Goal: Information Seeking & Learning: Check status

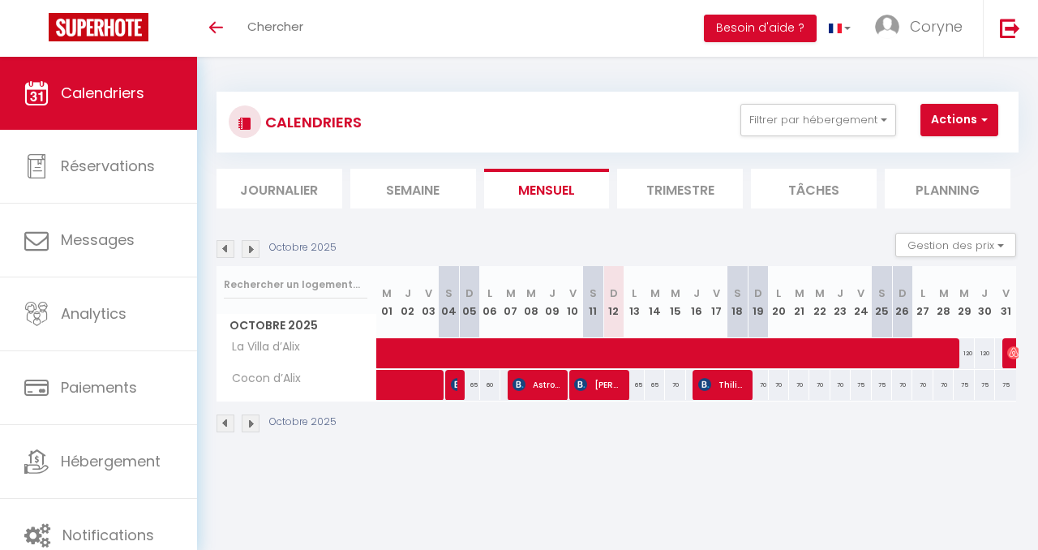
scroll to position [0, 1]
click at [683, 180] on li "Trimestre" at bounding box center [680, 189] width 126 height 40
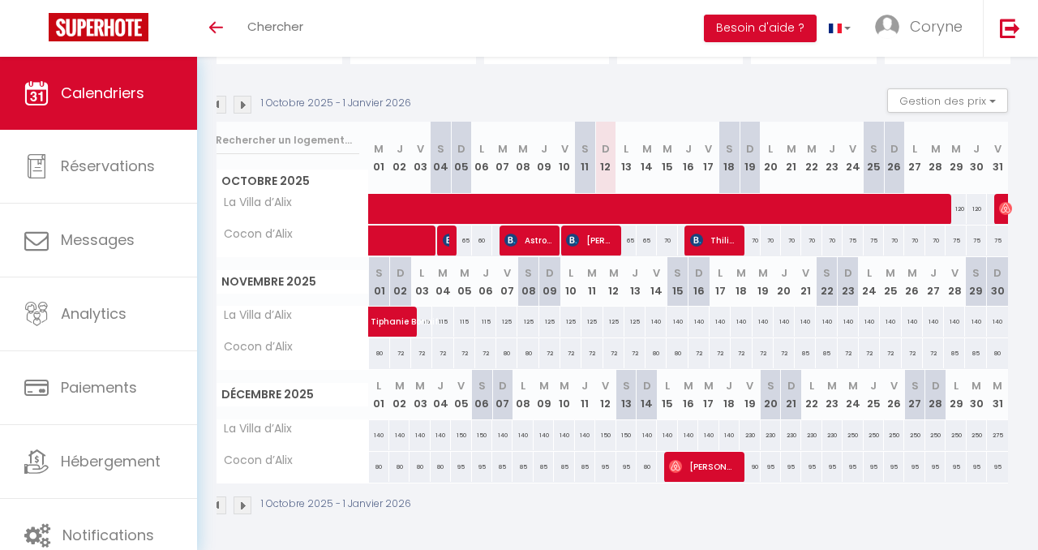
scroll to position [0, 3]
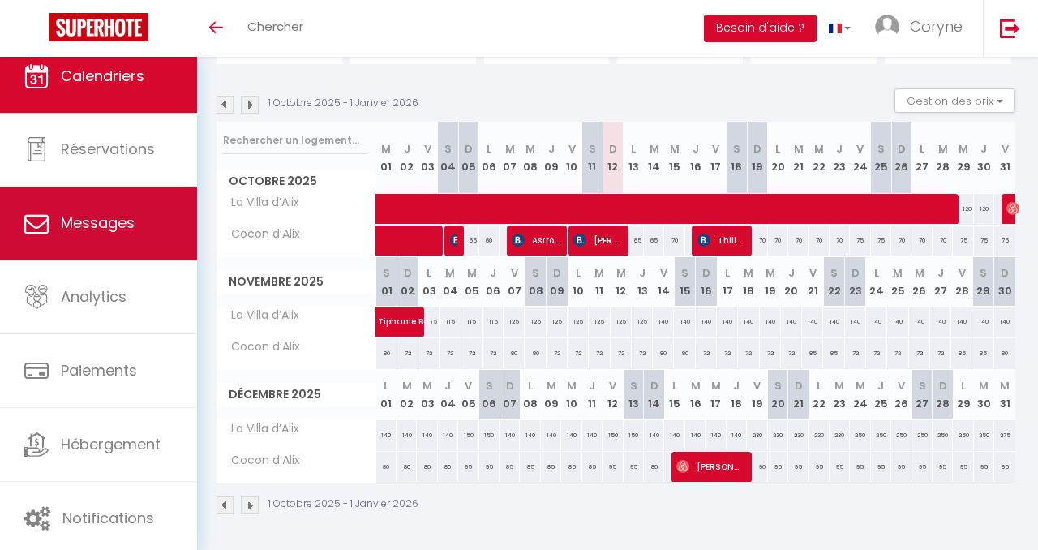
click at [92, 226] on span "Messages" at bounding box center [98, 222] width 74 height 20
select select "message"
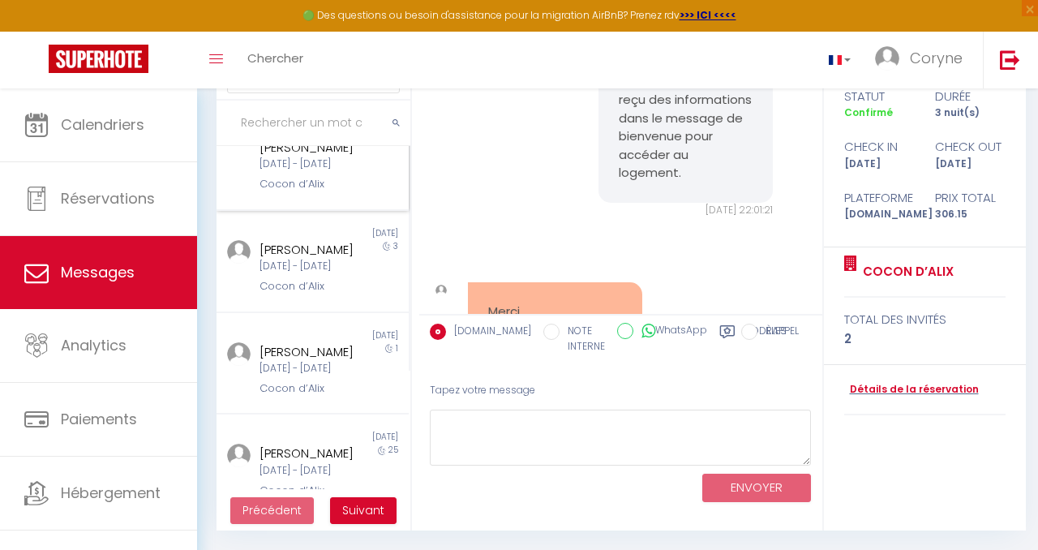
scroll to position [182, 0]
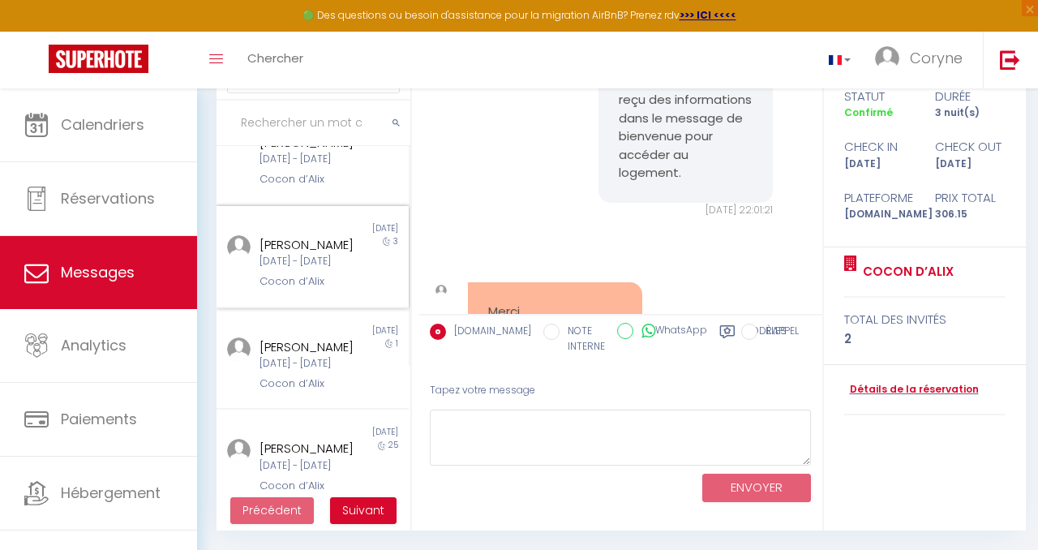
click at [365, 290] on div "3" at bounding box center [385, 262] width 48 height 55
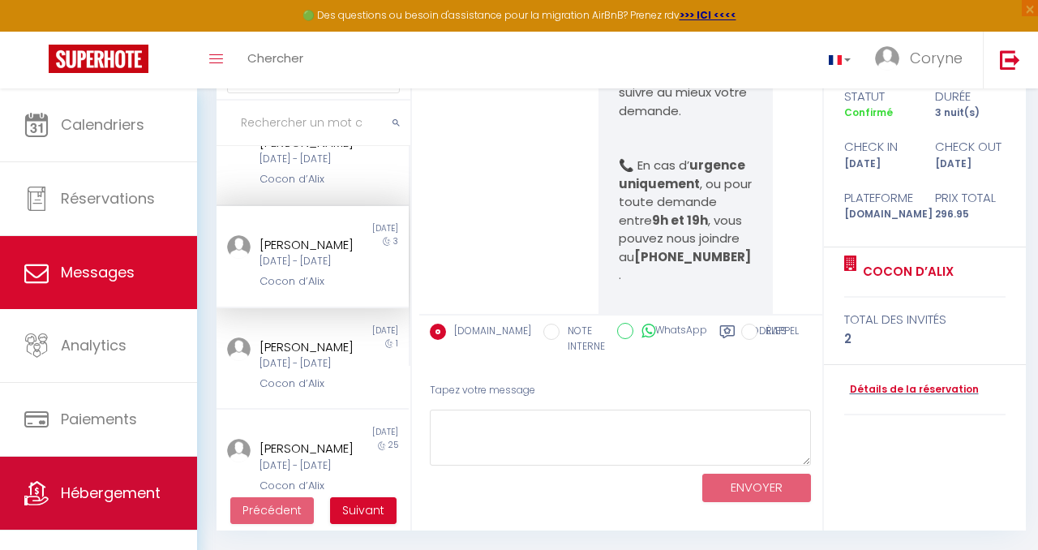
scroll to position [19, 0]
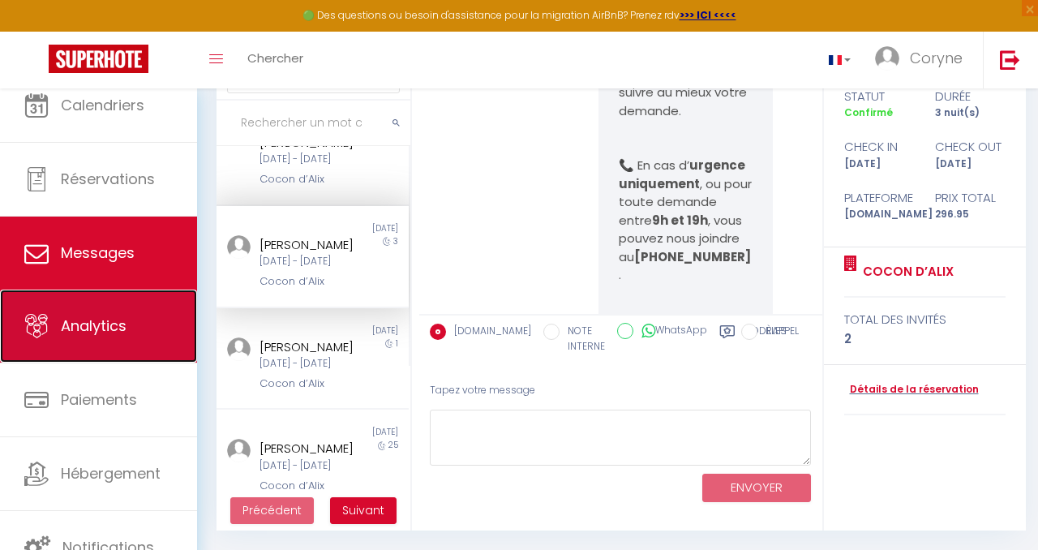
click at [152, 330] on link "Analytics" at bounding box center [98, 325] width 197 height 73
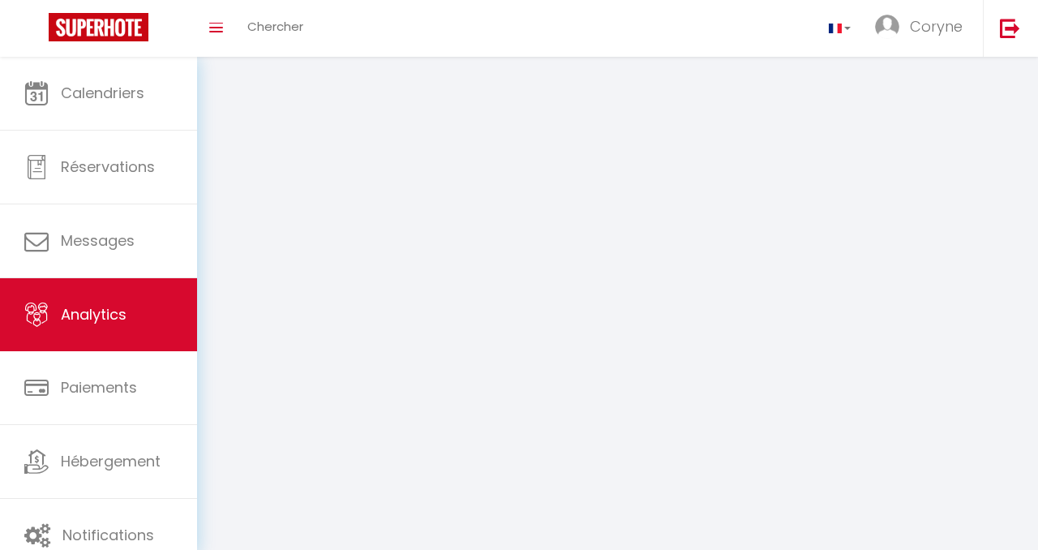
select select "2025"
select select "10"
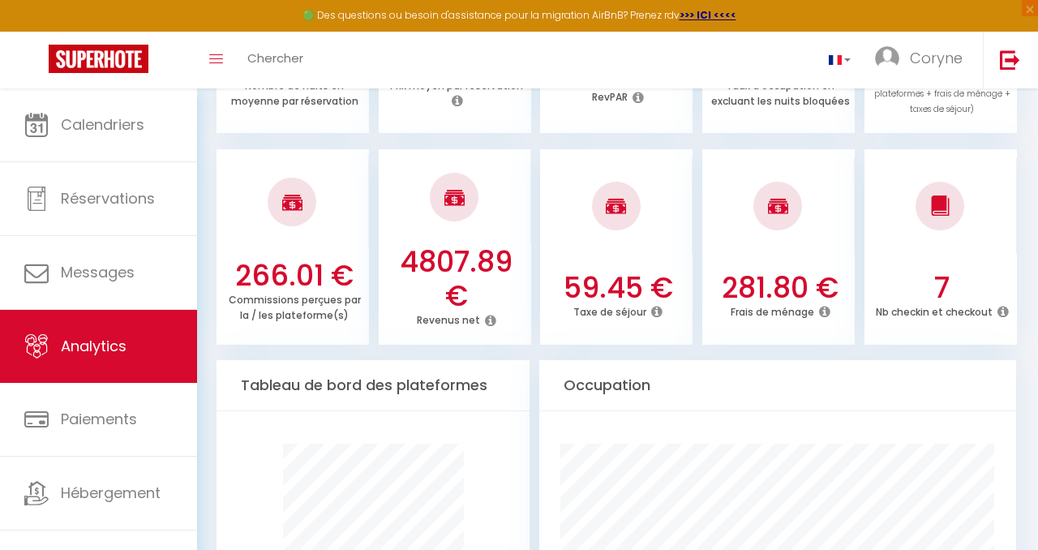
scroll to position [613, 0]
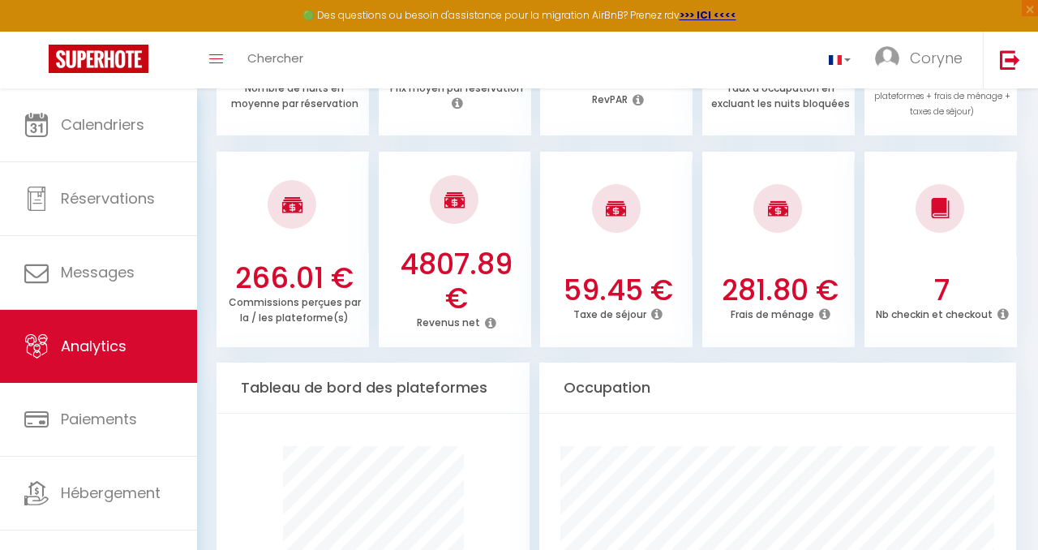
click at [489, 321] on icon at bounding box center [490, 322] width 11 height 13
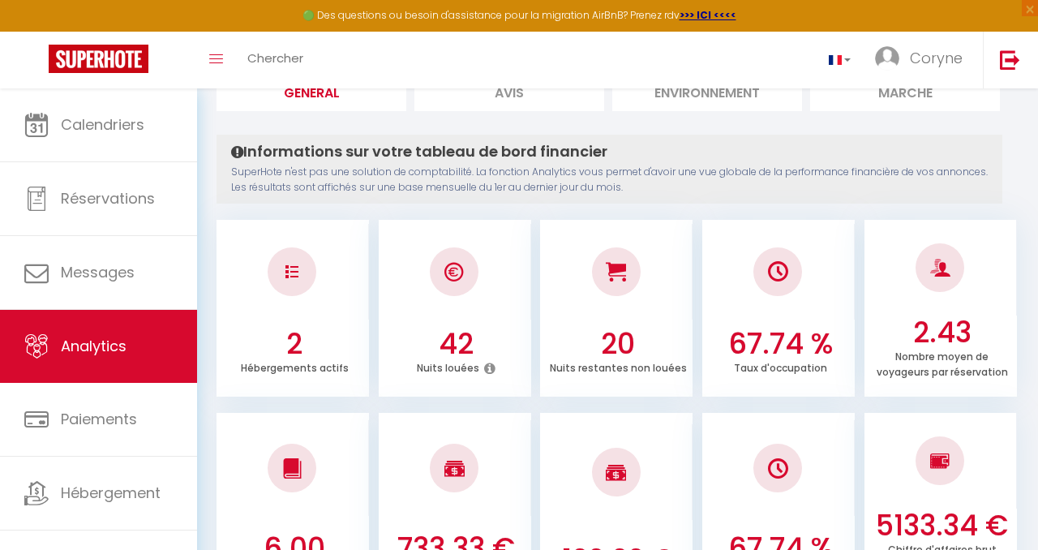
scroll to position [0, 0]
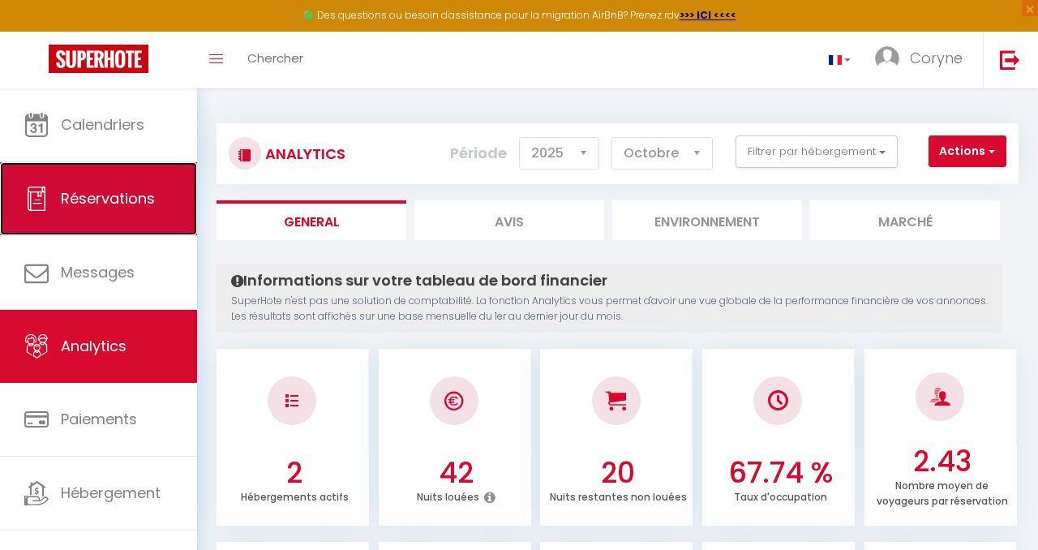
click at [103, 205] on span "Réservations" at bounding box center [108, 198] width 94 height 20
select select "not_cancelled"
